Goal: Find specific page/section: Find specific page/section

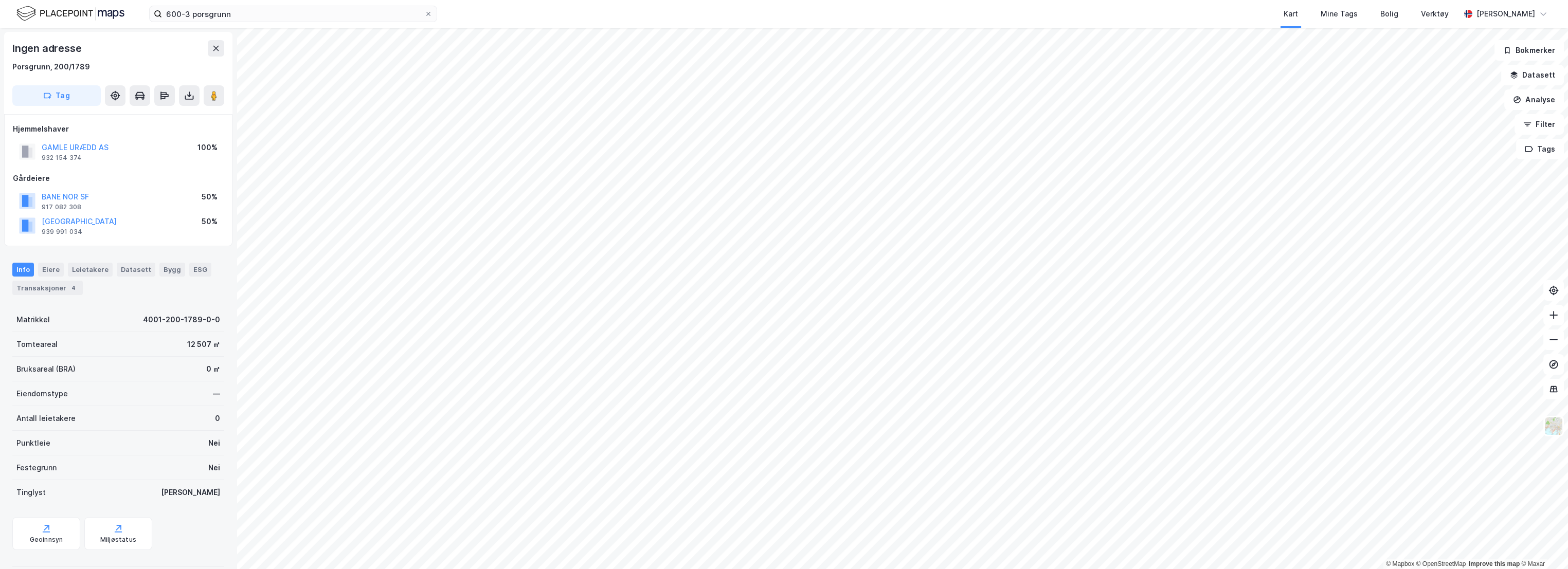
scroll to position [2, 0]
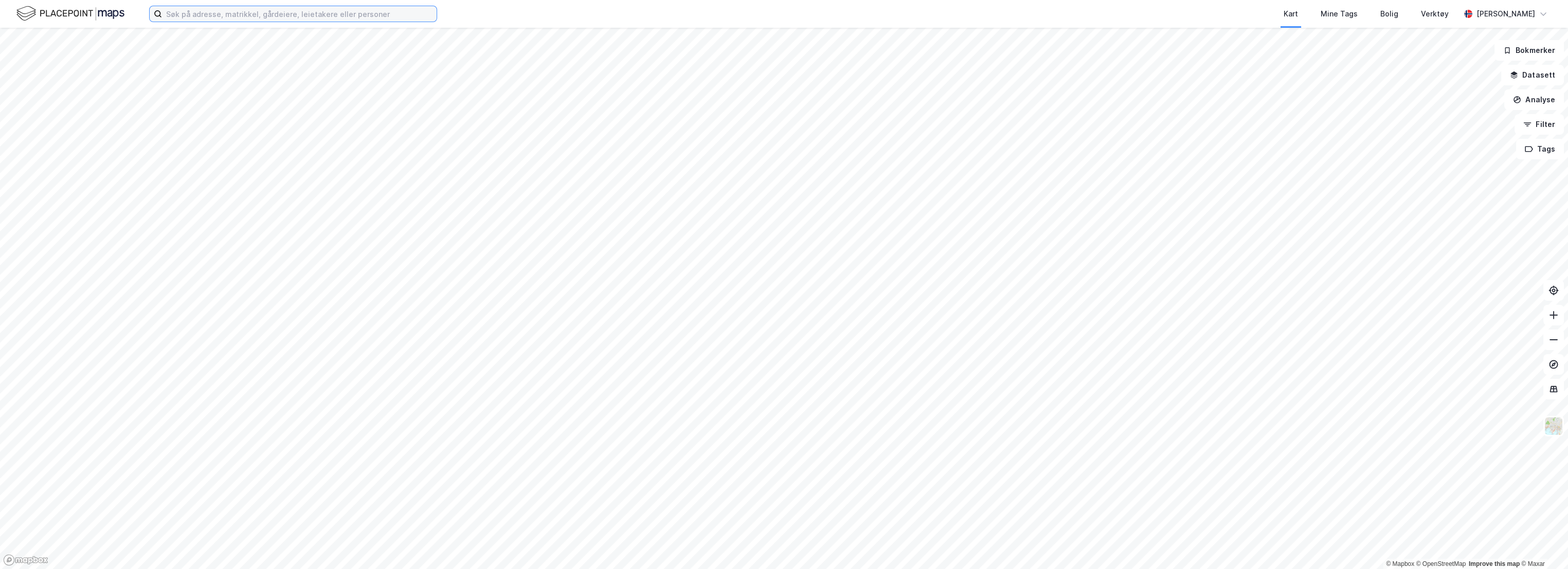
click at [231, 18] on input at bounding box center [299, 13] width 275 height 15
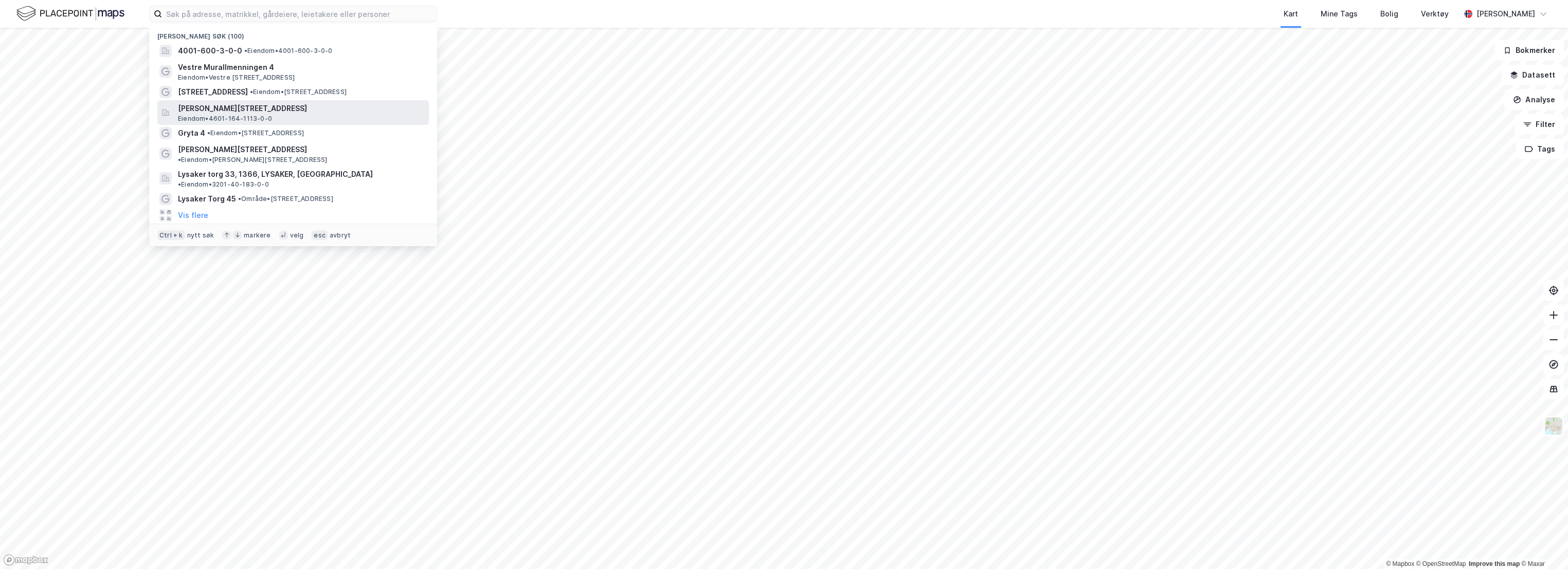
click at [223, 112] on span "[PERSON_NAME][STREET_ADDRESS]" at bounding box center [301, 108] width 247 height 12
